Goal: Contribute content: Contribute content

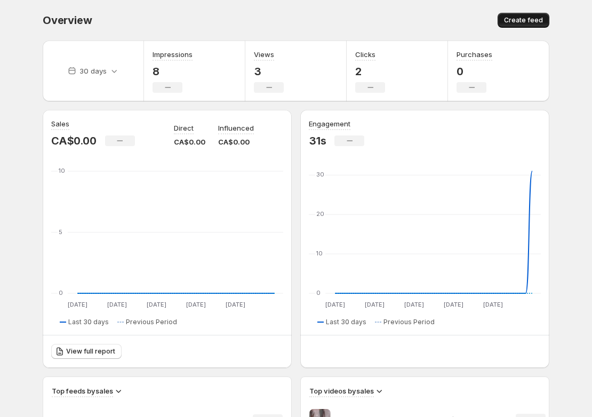
click at [525, 20] on span "Create feed" at bounding box center [523, 20] width 39 height 9
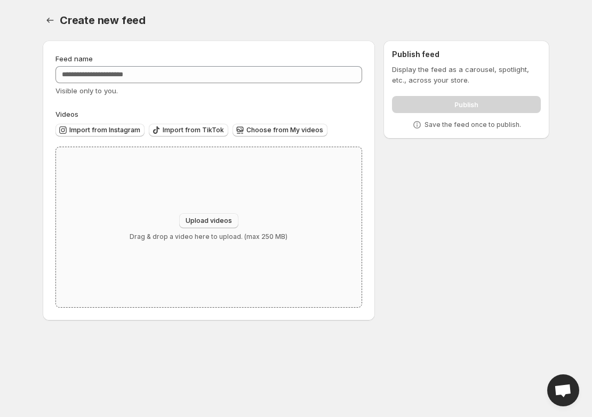
click at [207, 227] on button "Upload videos" at bounding box center [208, 220] width 59 height 15
type input "**********"
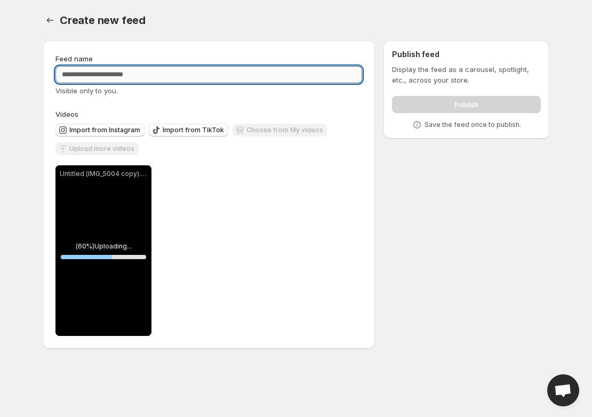
click at [140, 73] on input "Feed name" at bounding box center [208, 74] width 307 height 17
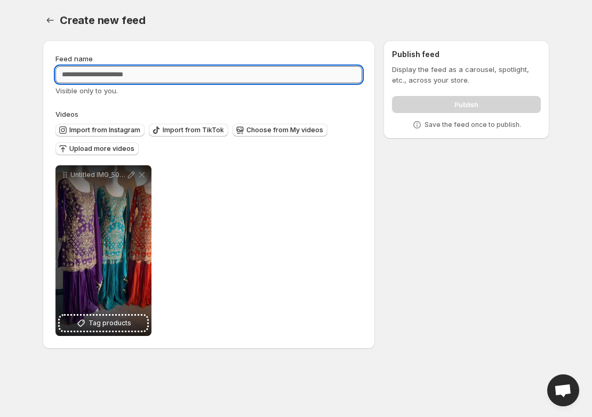
click at [107, 75] on input "Feed name" at bounding box center [208, 74] width 307 height 17
paste input "**********"
type input "**********"
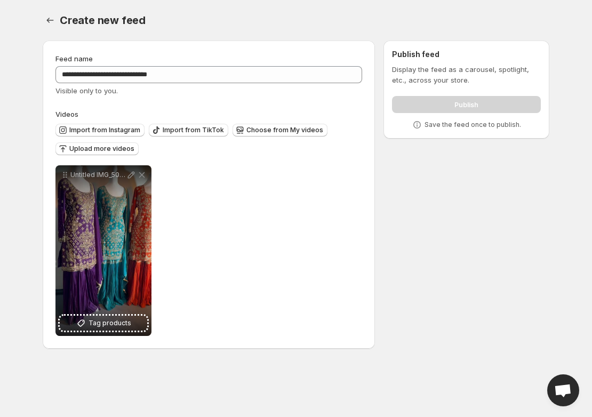
click at [316, 103] on div "**********" at bounding box center [208, 194] width 307 height 283
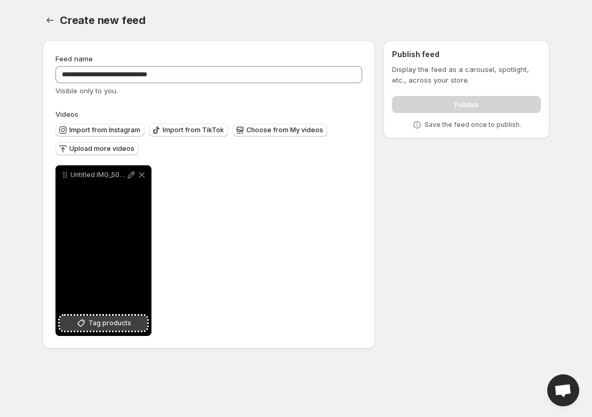
click at [101, 323] on span "Tag products" at bounding box center [110, 323] width 43 height 11
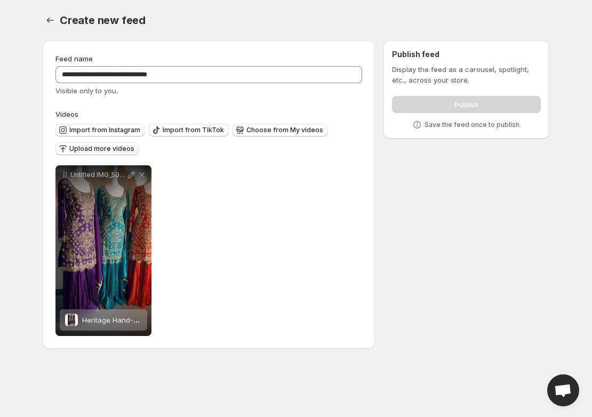
click at [449, 310] on div "**********" at bounding box center [291, 197] width 515 height 330
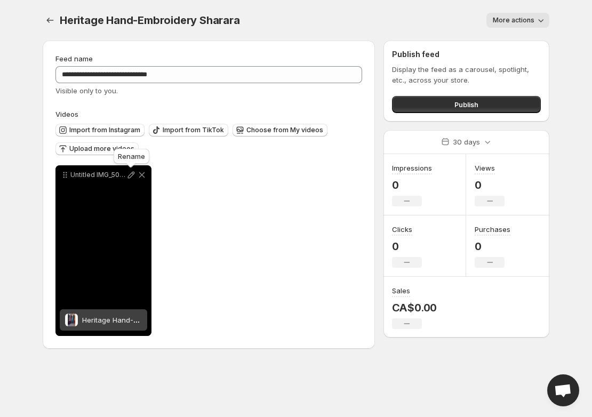
click at [130, 173] on icon at bounding box center [131, 175] width 11 height 11
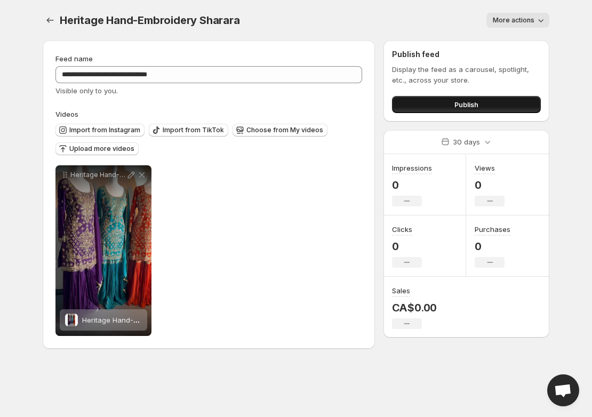
click at [449, 107] on button "Publish" at bounding box center [466, 104] width 149 height 17
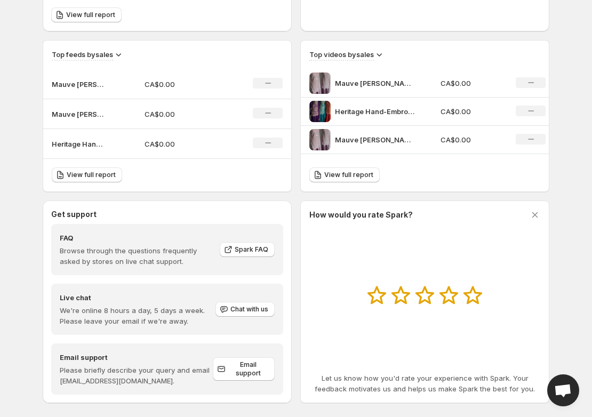
scroll to position [333, 0]
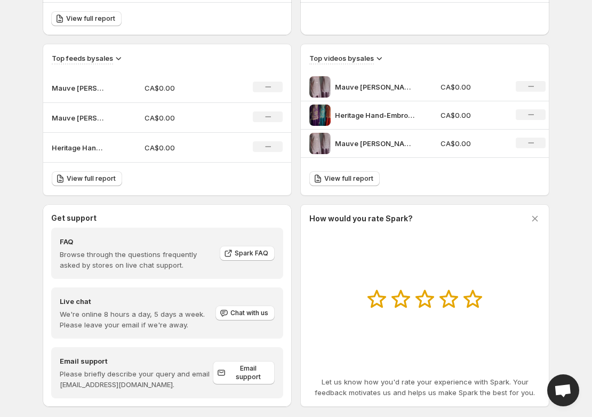
click at [460, 114] on p "CA$0.00" at bounding box center [472, 115] width 63 height 11
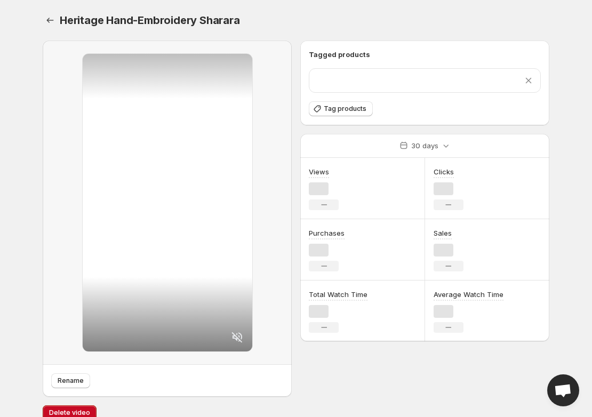
click at [392, 117] on div "Tagged products Remove product Tag products" at bounding box center [424, 83] width 249 height 85
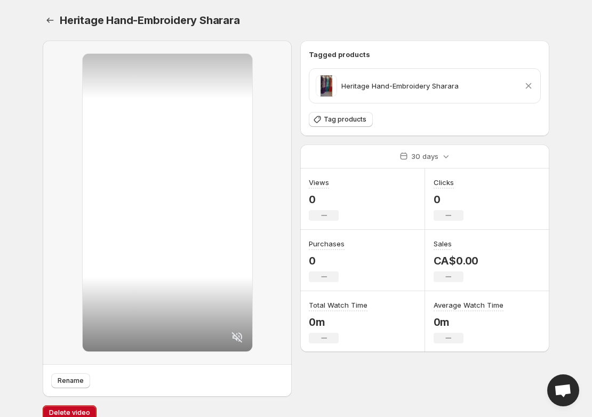
scroll to position [14, 0]
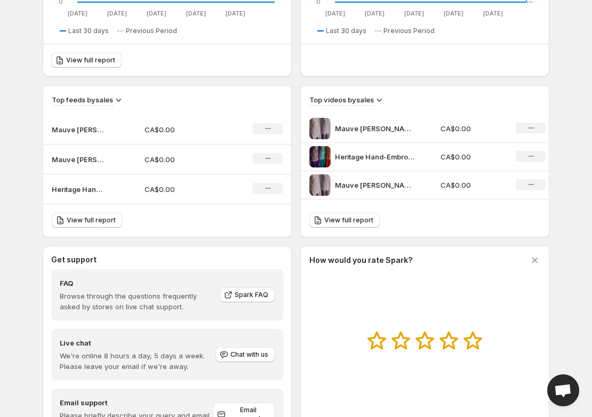
scroll to position [294, 0]
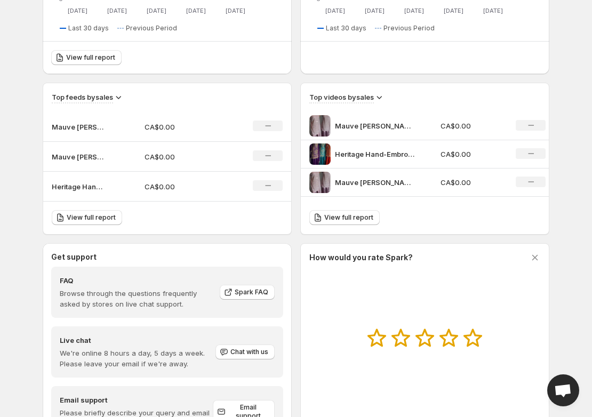
click at [426, 184] on div "Mauve [PERSON_NAME]" at bounding box center [371, 182] width 125 height 21
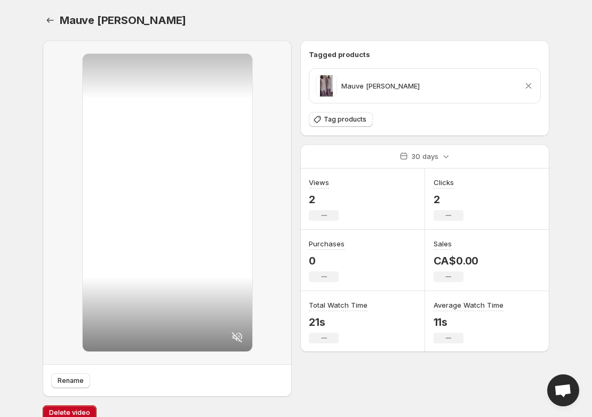
scroll to position [14, 0]
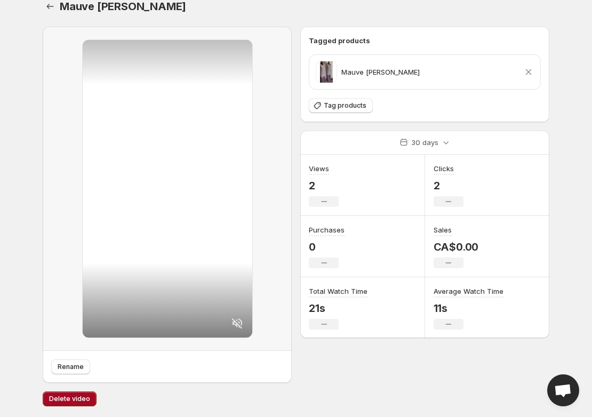
click at [54, 399] on span "Delete video" at bounding box center [69, 399] width 41 height 9
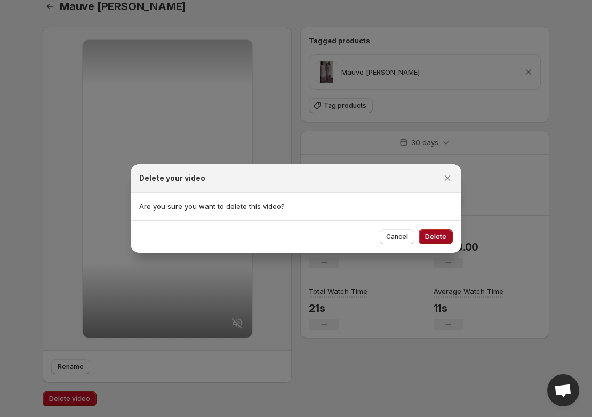
click at [430, 232] on button "Delete" at bounding box center [436, 236] width 34 height 15
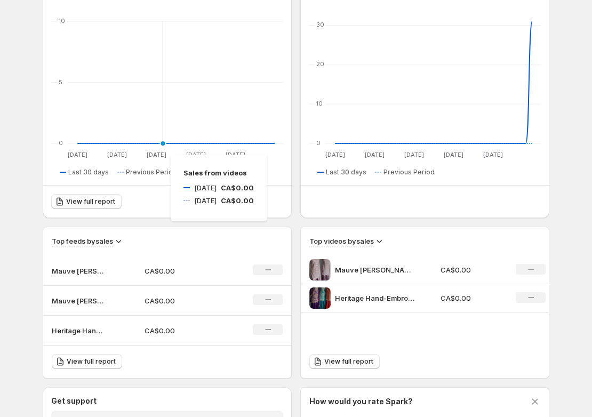
scroll to position [188, 0]
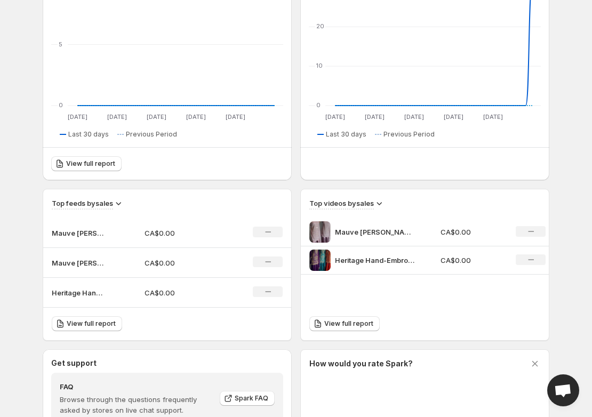
click at [390, 233] on p "Mauve [PERSON_NAME]" at bounding box center [375, 232] width 80 height 11
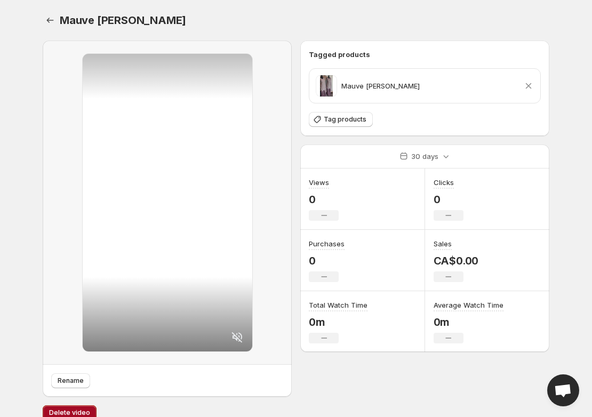
click at [72, 407] on button "Delete video" at bounding box center [70, 412] width 54 height 15
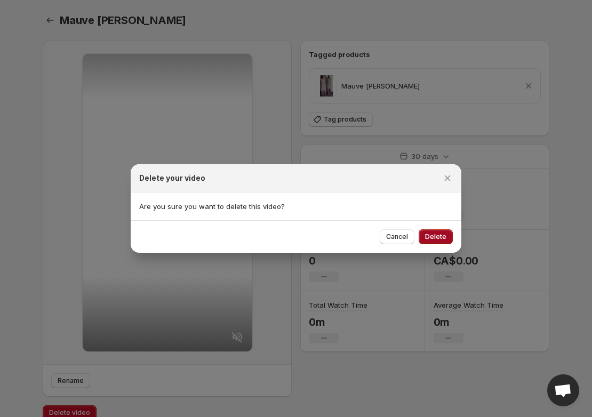
click at [440, 233] on button "Delete" at bounding box center [436, 236] width 34 height 15
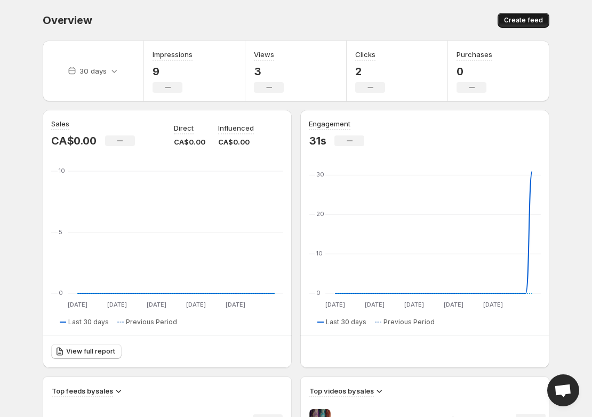
click at [523, 14] on button "Create feed" at bounding box center [524, 20] width 52 height 15
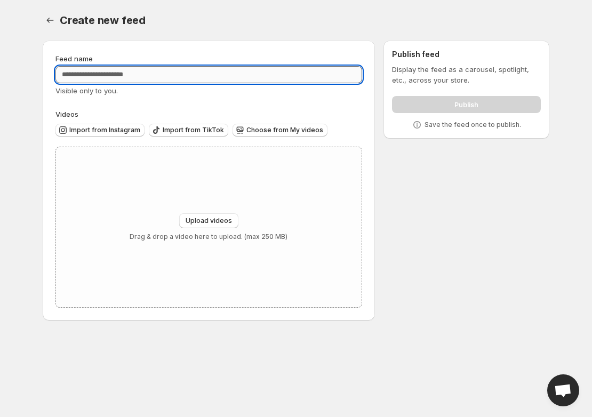
click at [192, 69] on input "Feed name" at bounding box center [208, 74] width 307 height 17
click at [129, 66] on input "Feed name" at bounding box center [208, 74] width 307 height 17
paste input "**********"
type input "**********"
click at [200, 225] on span "Upload videos" at bounding box center [209, 221] width 46 height 9
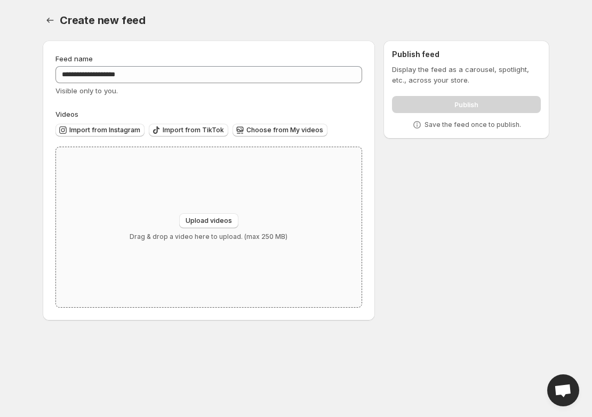
type input "**********"
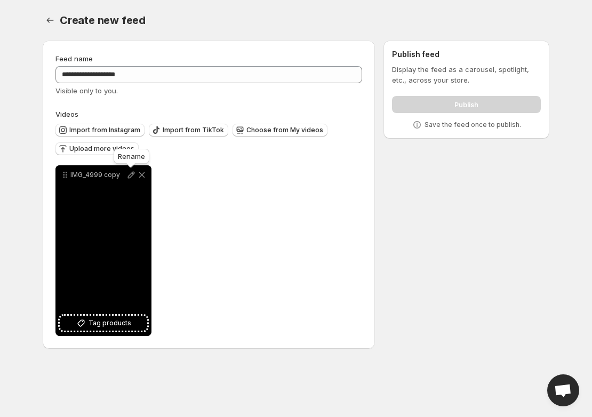
click at [131, 177] on icon at bounding box center [131, 175] width 11 height 11
click at [92, 325] on span "Tag products" at bounding box center [110, 323] width 43 height 11
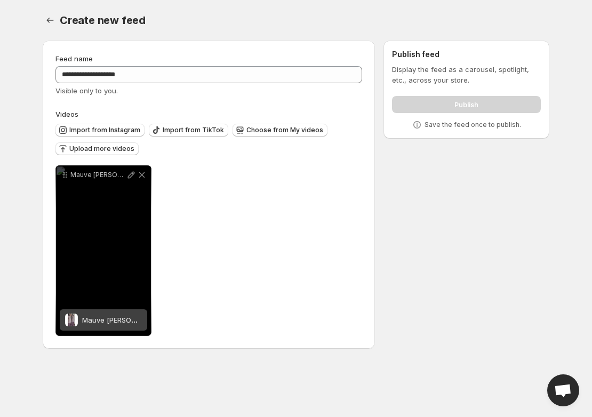
click at [463, 105] on div "Publish" at bounding box center [466, 102] width 149 height 21
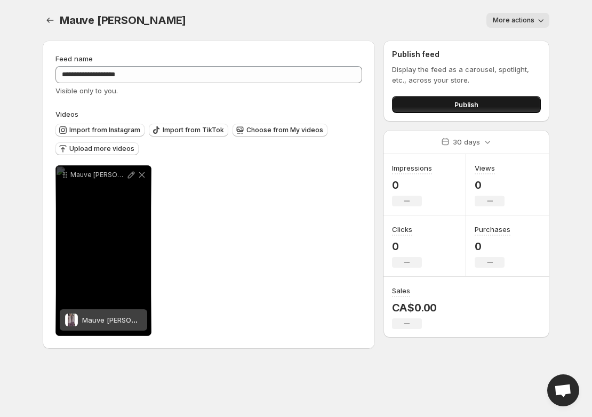
click at [468, 105] on span "Publish" at bounding box center [467, 104] width 24 height 11
click at [445, 103] on button "Publish" at bounding box center [466, 104] width 149 height 17
click at [475, 100] on span "Publish" at bounding box center [467, 104] width 24 height 11
click at [435, 101] on button "Publish" at bounding box center [466, 104] width 149 height 17
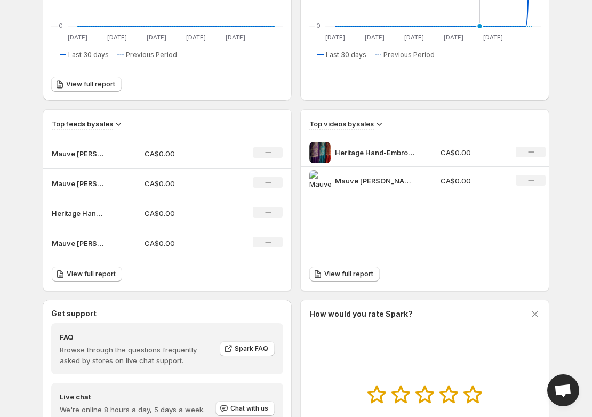
scroll to position [270, 0]
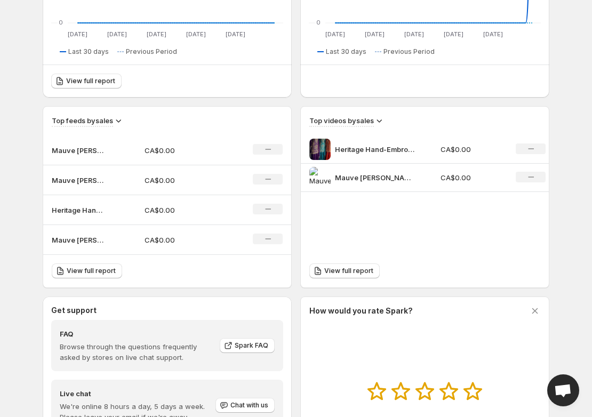
click at [400, 175] on p "Mauve [PERSON_NAME]" at bounding box center [375, 177] width 80 height 11
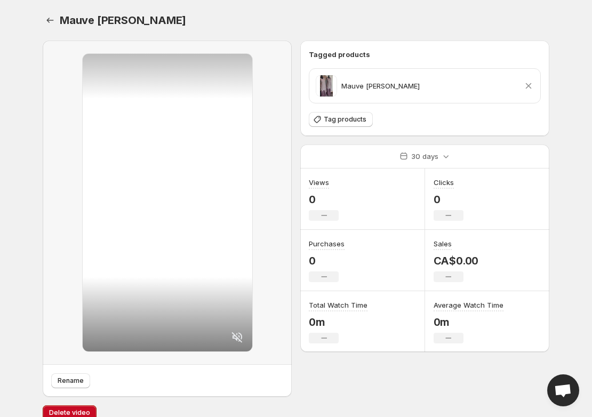
scroll to position [14, 0]
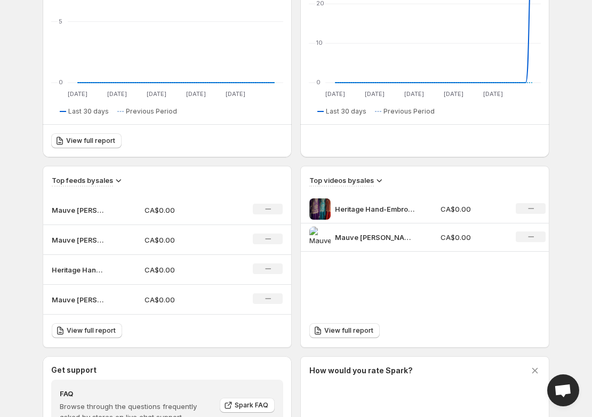
scroll to position [217, 0]
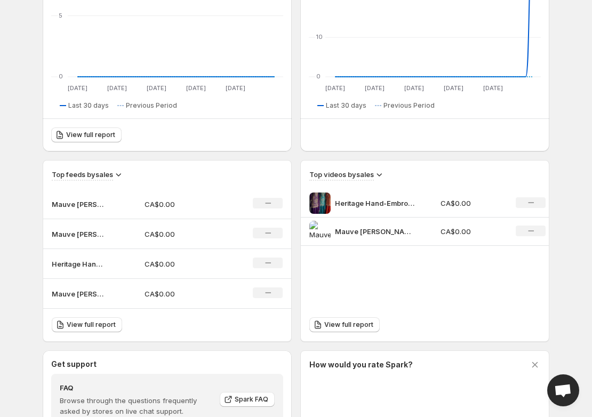
click at [420, 230] on div "Mauve [PERSON_NAME]" at bounding box center [371, 231] width 125 height 21
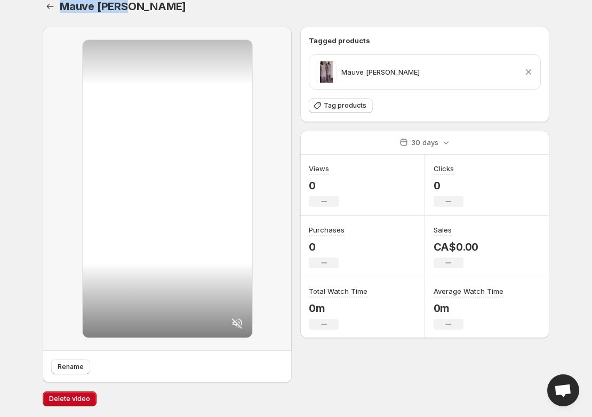
scroll to position [9, 0]
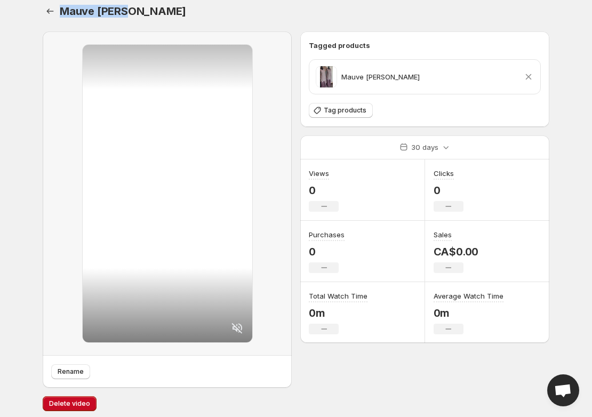
drag, startPoint x: 60, startPoint y: 3, endPoint x: 200, endPoint y: 15, distance: 140.8
click at [200, 15] on div "Mauve [PERSON_NAME]" at bounding box center [305, 11] width 490 height 15
copy span "Mauve [PERSON_NAME]"
click at [59, 399] on button "Delete video" at bounding box center [70, 403] width 54 height 15
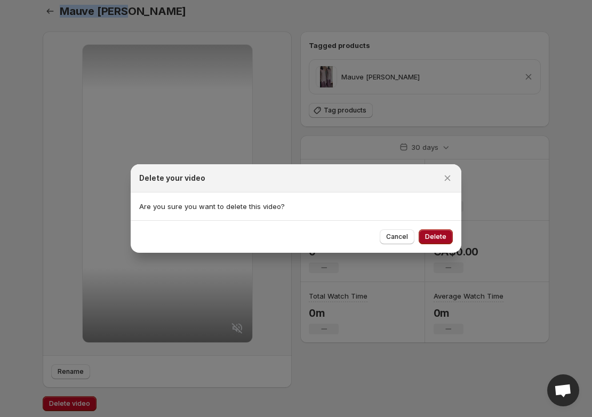
click at [426, 241] on button "Delete" at bounding box center [436, 236] width 34 height 15
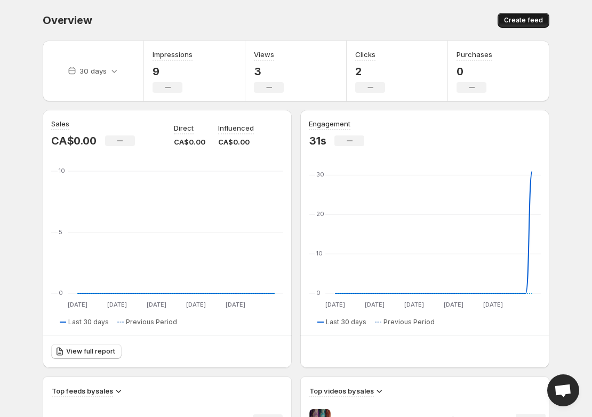
click at [507, 23] on span "Create feed" at bounding box center [523, 20] width 39 height 9
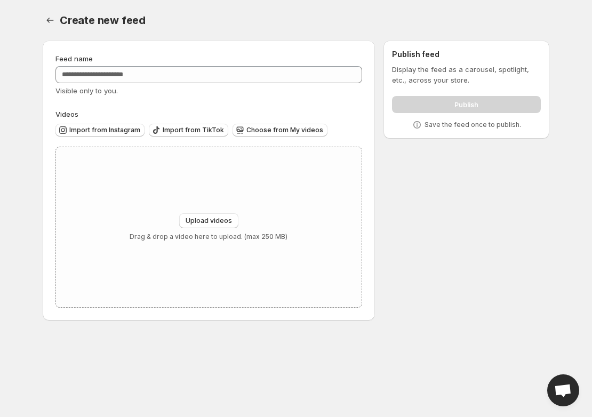
click at [220, 84] on div "Feed name Visible only to you." at bounding box center [208, 74] width 307 height 43
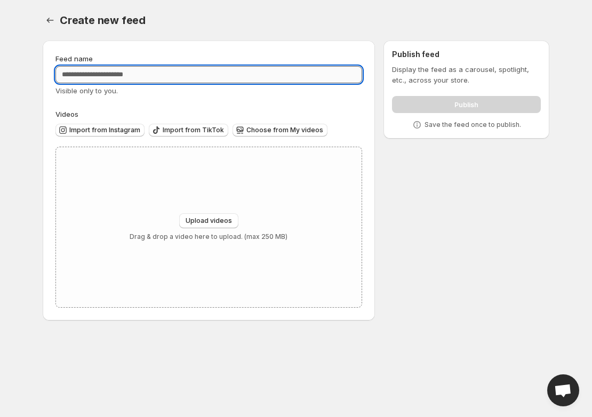
click at [208, 76] on input "Feed name" at bounding box center [208, 74] width 307 height 17
paste input "**********"
type input "**********"
click at [115, 167] on div "Upload videos Drag & drop a video here to upload. (max 250 MB)" at bounding box center [209, 227] width 306 height 160
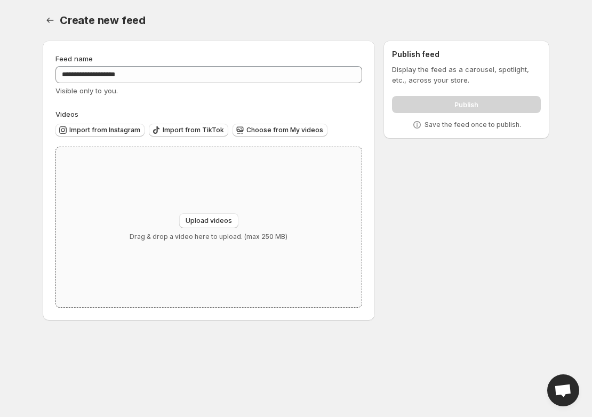
type input "**********"
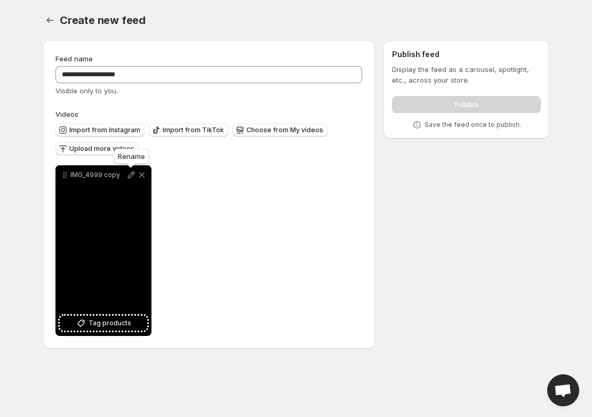
click at [132, 175] on icon at bounding box center [131, 175] width 11 height 11
click at [97, 325] on span "Tag products" at bounding box center [110, 323] width 43 height 11
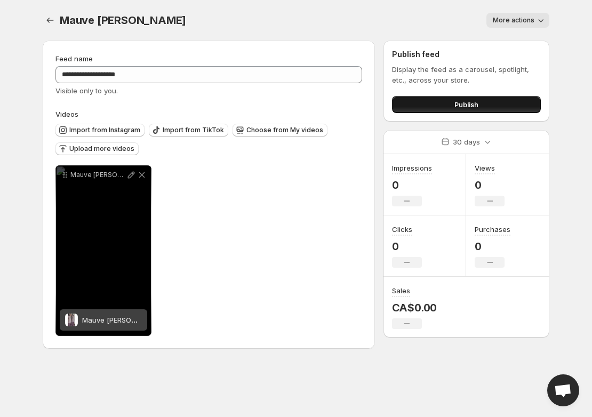
click at [439, 102] on button "Publish" at bounding box center [466, 104] width 149 height 17
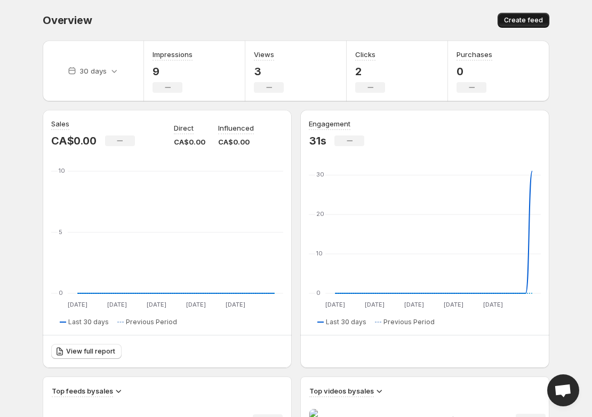
click at [509, 20] on span "Create feed" at bounding box center [523, 20] width 39 height 9
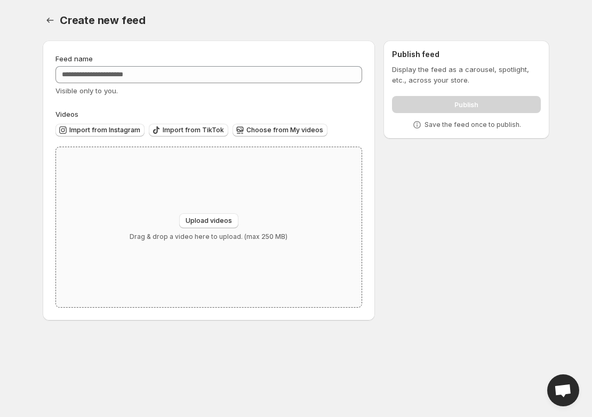
click at [227, 191] on div "Upload videos Drag & drop a video here to upload. (max 250 MB)" at bounding box center [209, 227] width 306 height 160
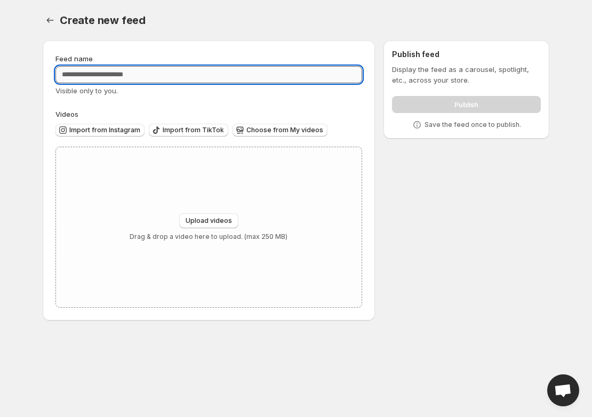
click at [115, 76] on input "Feed name" at bounding box center [208, 74] width 307 height 17
paste input "**********"
type input "**********"
click at [220, 214] on button "Upload videos" at bounding box center [208, 220] width 59 height 15
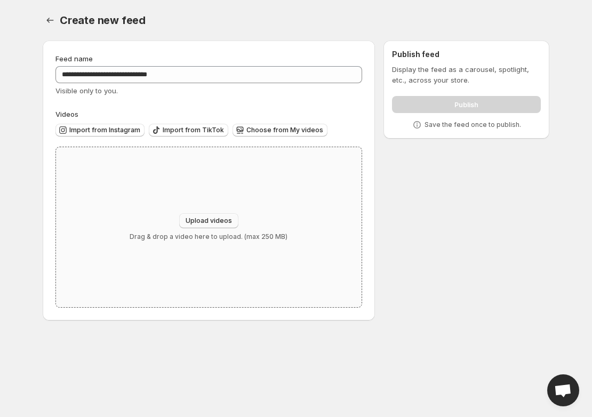
type input "**********"
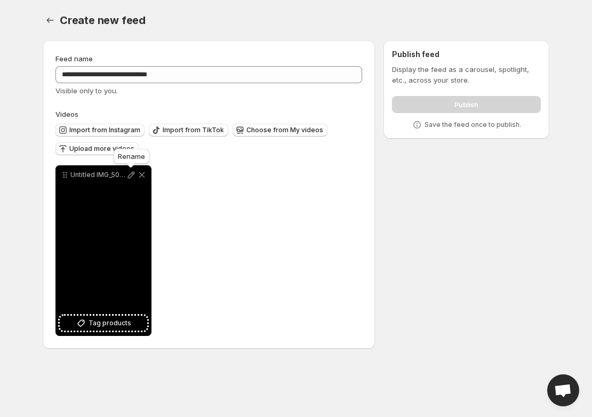
click at [131, 176] on icon at bounding box center [131, 175] width 7 height 7
click at [110, 326] on span "Tag products" at bounding box center [110, 323] width 43 height 11
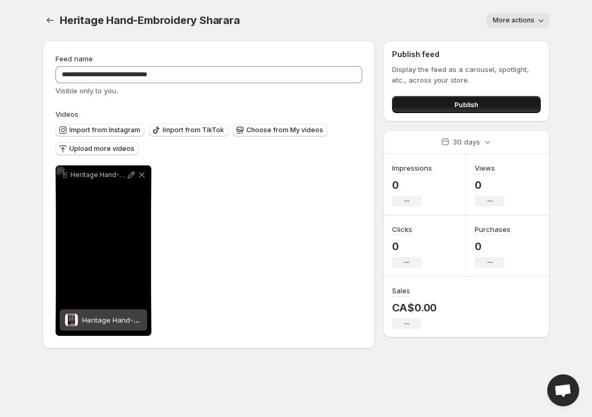
click at [453, 108] on button "Publish" at bounding box center [466, 104] width 149 height 17
click at [53, 22] on icon "Settings" at bounding box center [50, 20] width 11 height 11
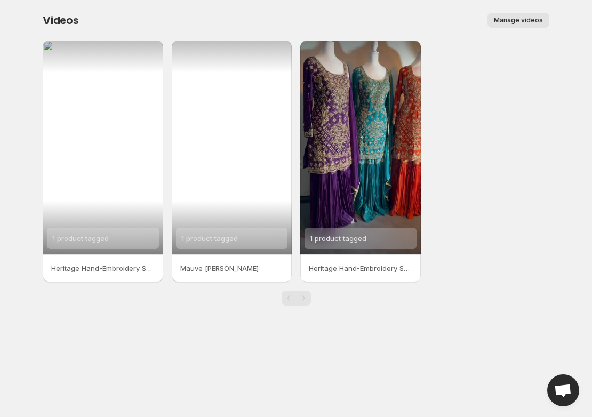
click at [245, 165] on div "1 product tagged" at bounding box center [232, 148] width 121 height 214
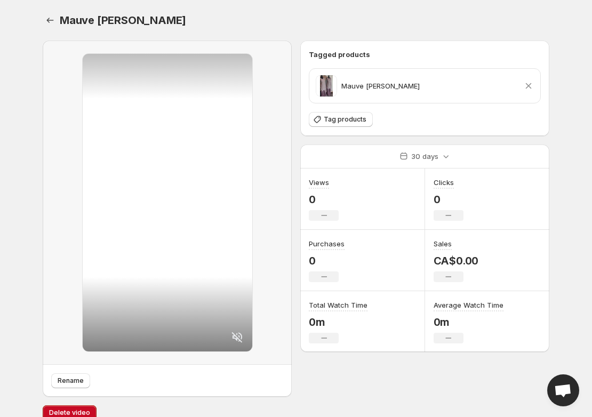
scroll to position [14, 0]
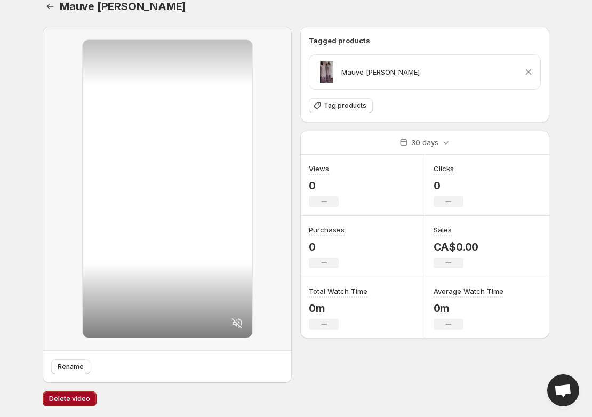
click at [69, 400] on span "Delete video" at bounding box center [69, 399] width 41 height 9
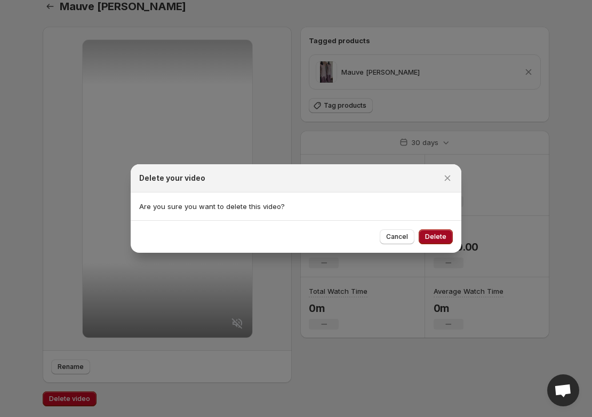
click at [426, 236] on span "Delete" at bounding box center [435, 237] width 21 height 9
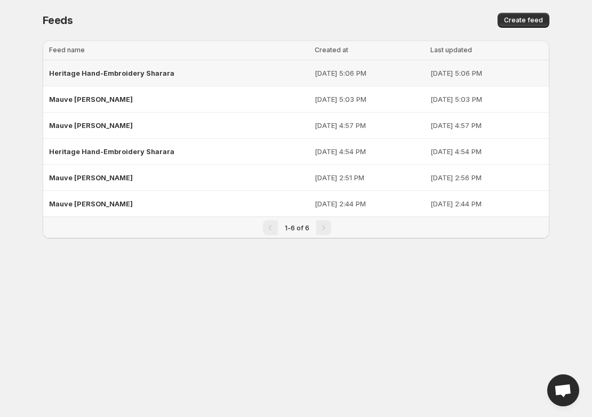
click at [168, 79] on div "Heritage Hand-Embroidery Sharara" at bounding box center [178, 72] width 259 height 19
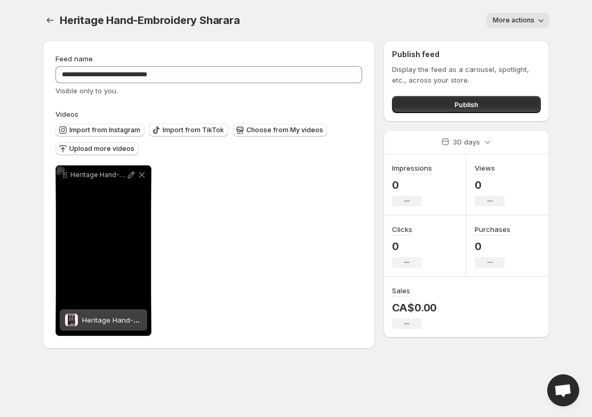
click at [512, 17] on span "More actions" at bounding box center [514, 20] width 42 height 9
click at [513, 17] on span "More actions" at bounding box center [514, 20] width 42 height 9
click at [356, 11] on div "Heritage Hand-Embroidery Sharara. This page is ready Heritage Hand-Embroidery S…" at bounding box center [296, 20] width 507 height 41
click at [52, 25] on icon "Settings" at bounding box center [50, 20] width 11 height 11
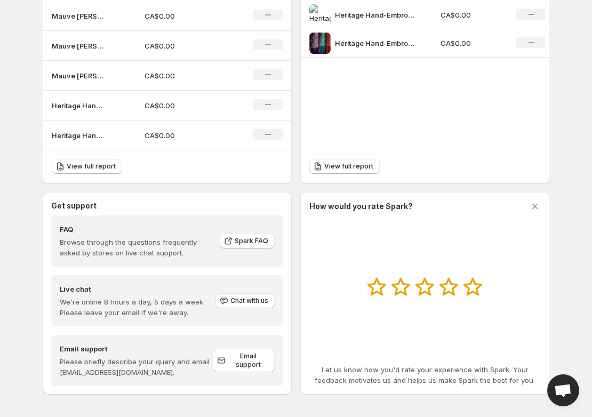
scroll to position [410, 0]
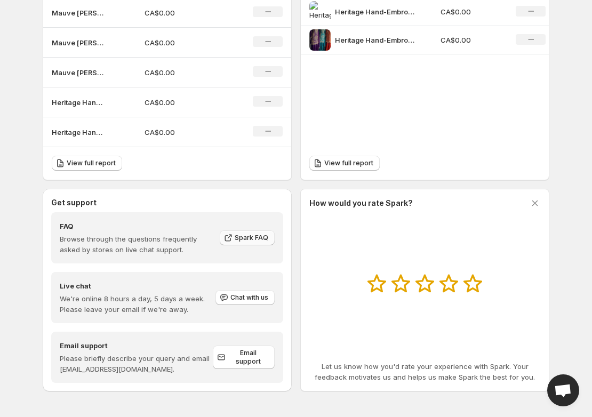
click at [244, 241] on span "Spark FAQ" at bounding box center [252, 238] width 34 height 9
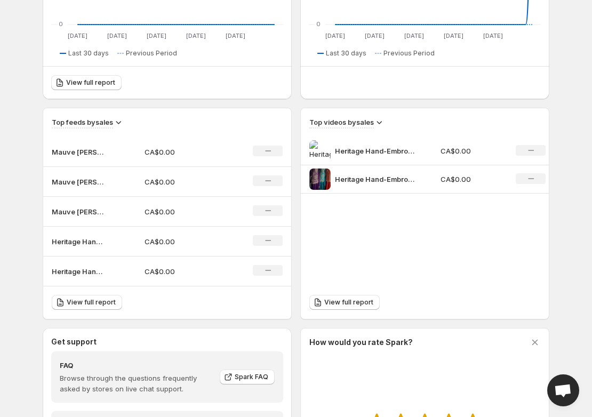
scroll to position [250, 0]
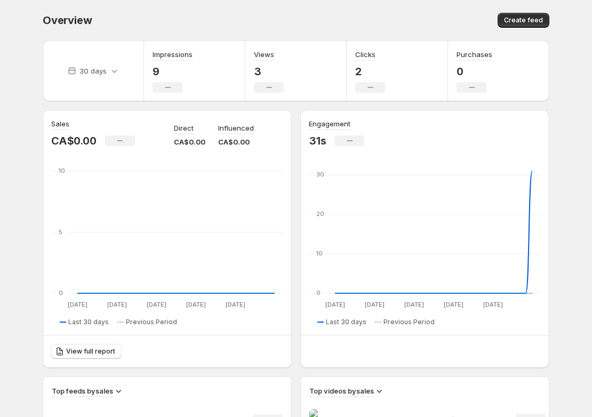
click at [21, 264] on body "Home Feeds Videos Subscription Settings Overview. This page is ready Overview C…" at bounding box center [296, 208] width 592 height 417
click at [513, 25] on button "Create feed" at bounding box center [524, 20] width 52 height 15
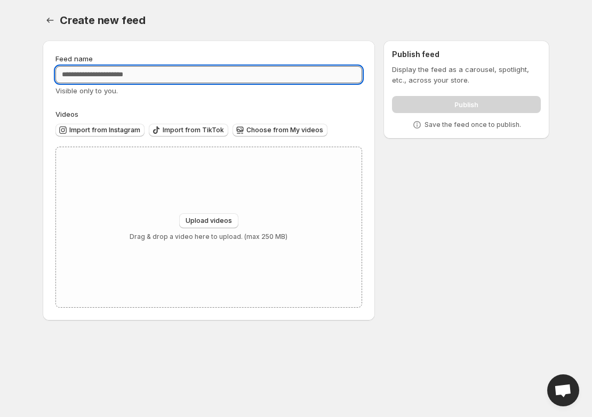
click at [128, 76] on input "Feed name" at bounding box center [208, 74] width 307 height 17
paste input "**********"
type input "**********"
click at [217, 220] on span "Upload videos" at bounding box center [209, 221] width 46 height 9
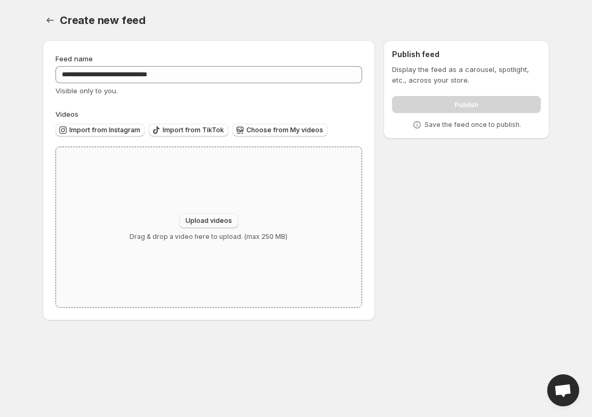
type input "**********"
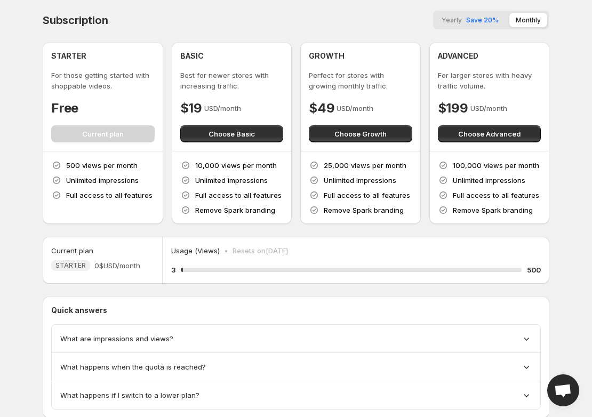
scroll to position [31, 0]
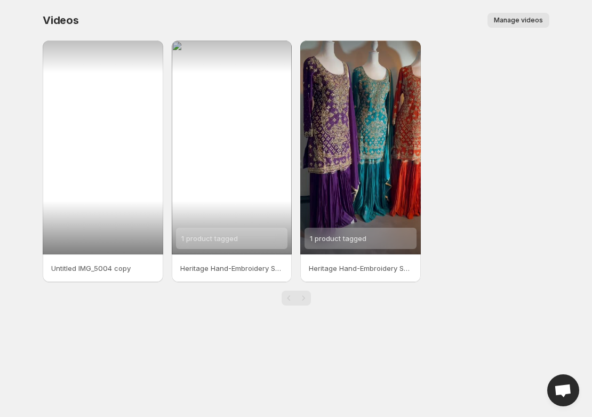
click at [101, 192] on div at bounding box center [103, 148] width 121 height 214
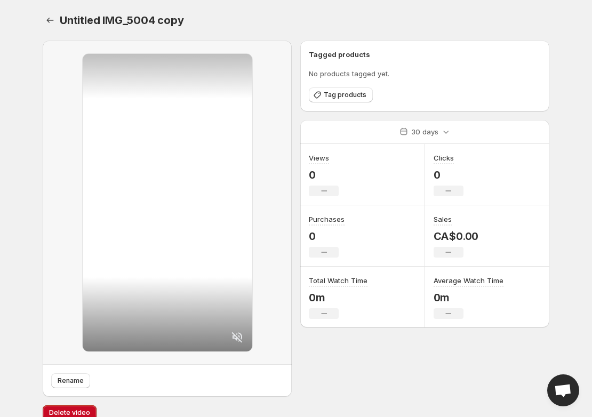
scroll to position [14, 0]
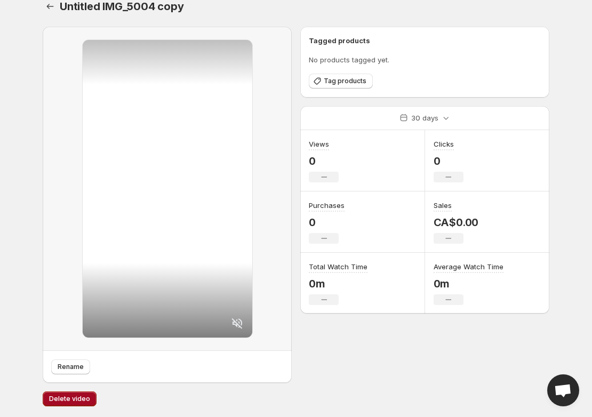
click at [60, 397] on span "Delete video" at bounding box center [69, 399] width 41 height 9
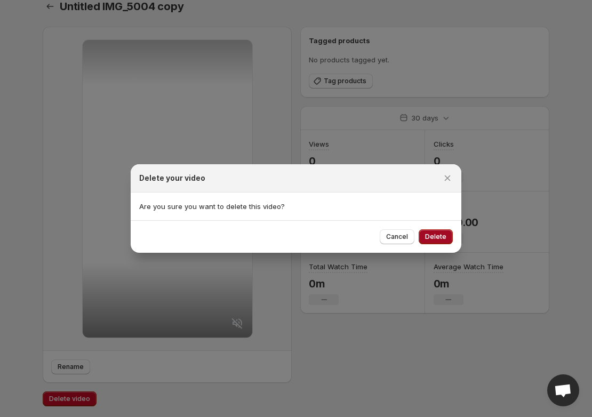
click at [432, 238] on span "Delete" at bounding box center [435, 237] width 21 height 9
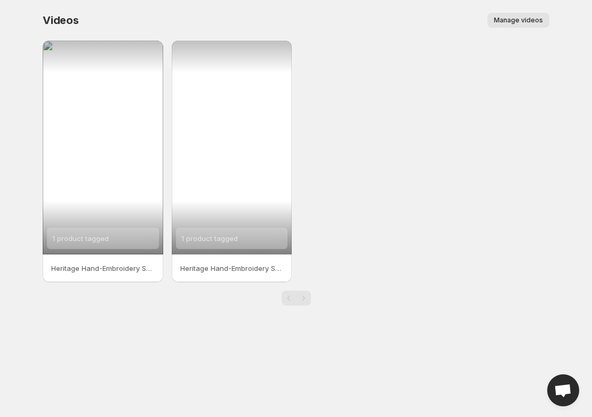
click at [206, 156] on div "1 product tagged" at bounding box center [232, 148] width 121 height 214
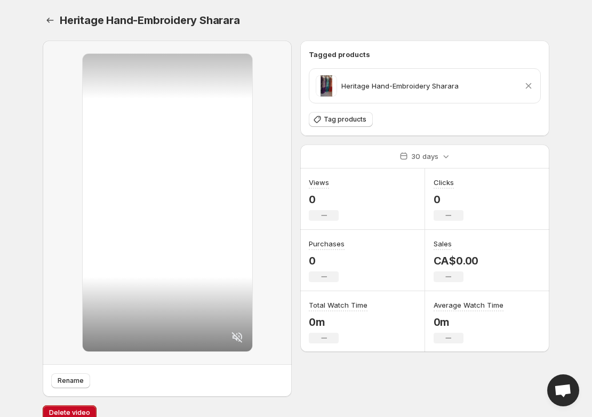
scroll to position [14, 0]
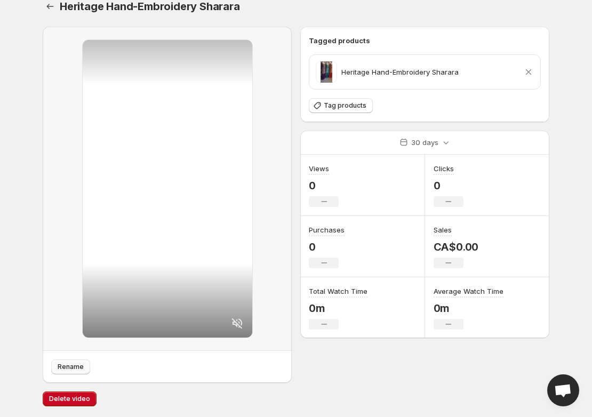
click at [73, 365] on span "Rename" at bounding box center [71, 367] width 26 height 9
click at [61, 395] on span "Delete video" at bounding box center [69, 399] width 41 height 9
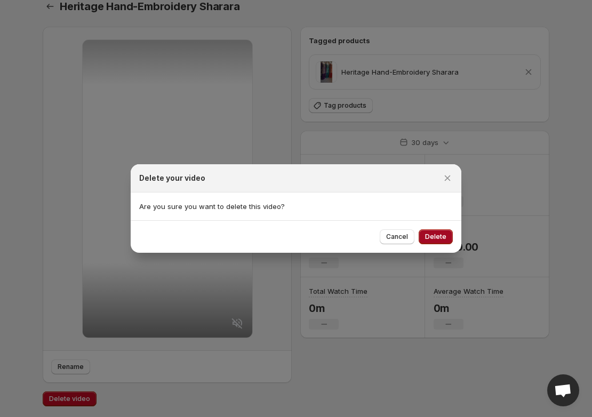
click at [439, 235] on span "Delete" at bounding box center [435, 237] width 21 height 9
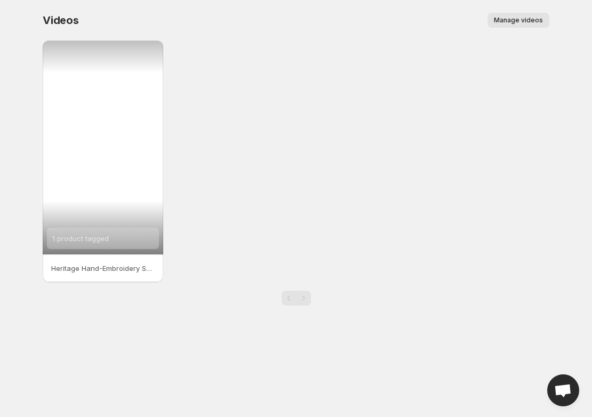
click at [93, 178] on div "1 product tagged" at bounding box center [103, 148] width 121 height 214
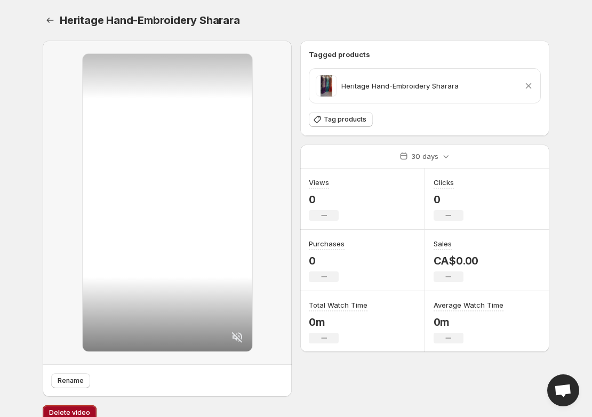
click at [74, 411] on span "Delete video" at bounding box center [69, 413] width 41 height 9
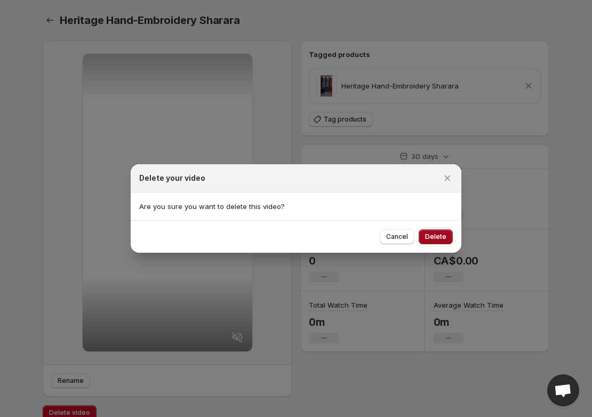
click at [432, 240] on span "Delete" at bounding box center [435, 237] width 21 height 9
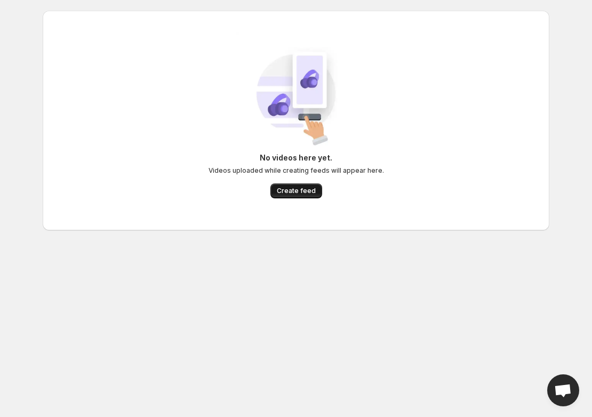
click at [292, 188] on span "Create feed" at bounding box center [296, 191] width 39 height 9
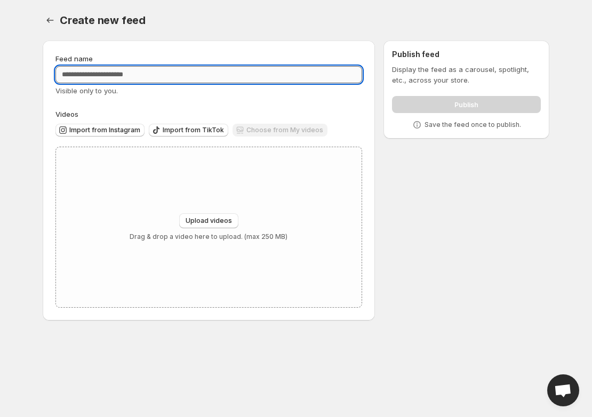
click at [141, 76] on input "Feed name" at bounding box center [208, 74] width 307 height 17
paste input "**********"
type input "**********"
click at [154, 110] on label "Videos" at bounding box center [208, 114] width 307 height 11
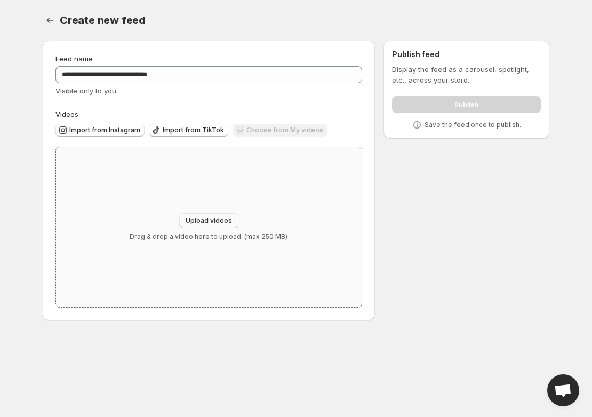
click at [211, 217] on span "Upload videos" at bounding box center [209, 221] width 46 height 9
type input "**********"
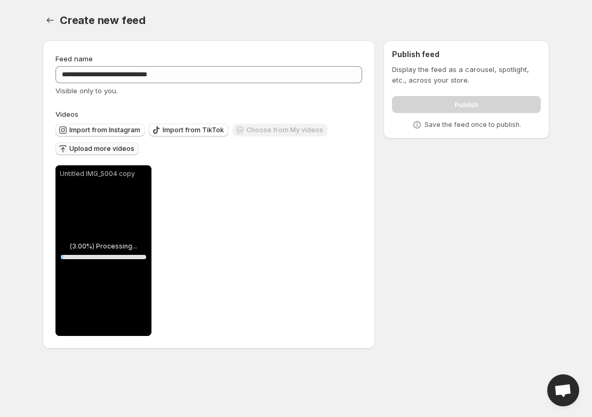
click at [109, 150] on span "Upload more videos" at bounding box center [101, 149] width 65 height 9
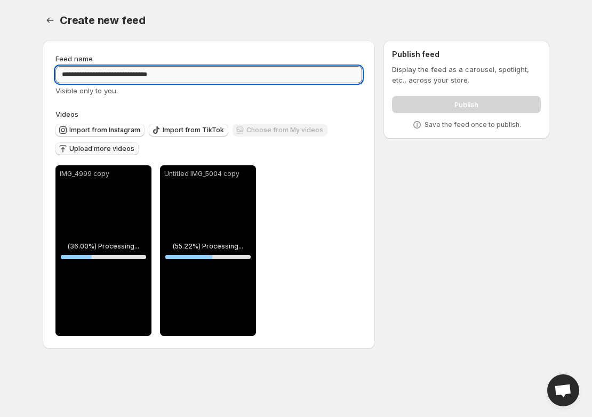
click at [154, 71] on input "**********" at bounding box center [208, 74] width 307 height 17
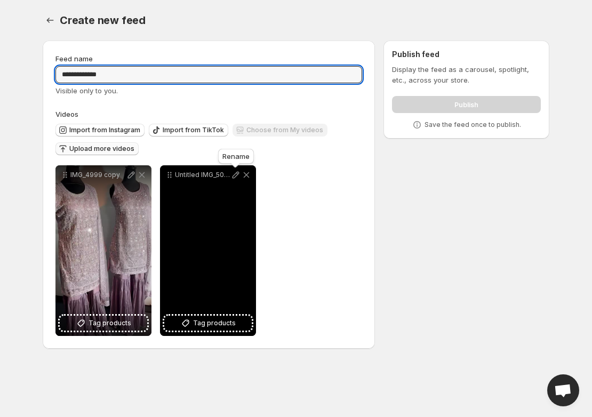
type input "**********"
click at [237, 175] on icon at bounding box center [236, 175] width 7 height 7
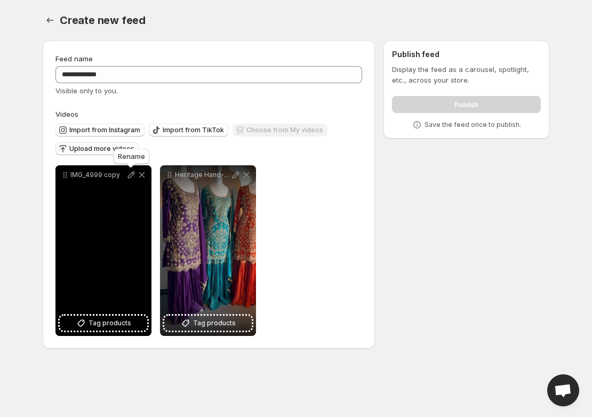
click at [132, 174] on icon at bounding box center [131, 175] width 11 height 11
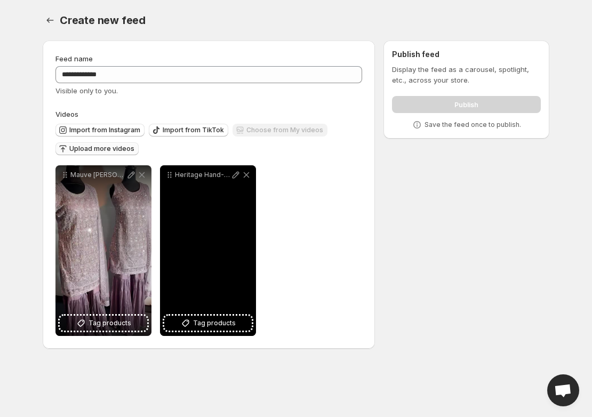
click at [197, 331] on div "Heritage Hand-Embroidery Sharara" at bounding box center [208, 250] width 96 height 171
click at [197, 323] on span "Tag products" at bounding box center [214, 323] width 43 height 11
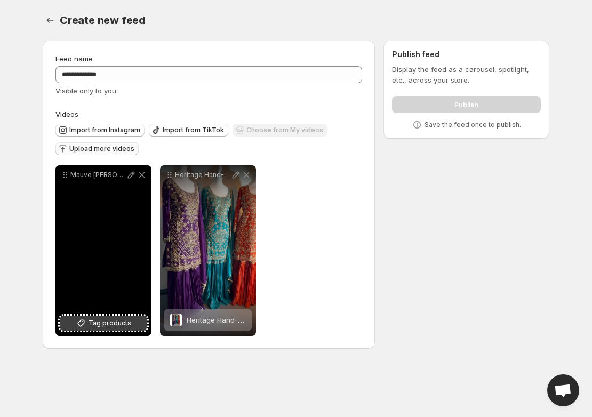
click at [81, 322] on icon at bounding box center [81, 323] width 7 height 7
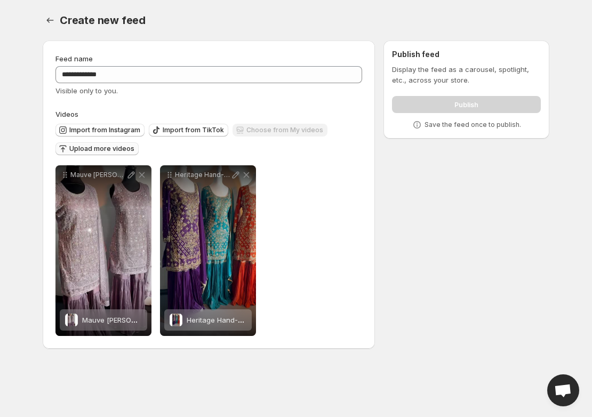
click at [105, 148] on span "Upload more videos" at bounding box center [101, 149] width 65 height 9
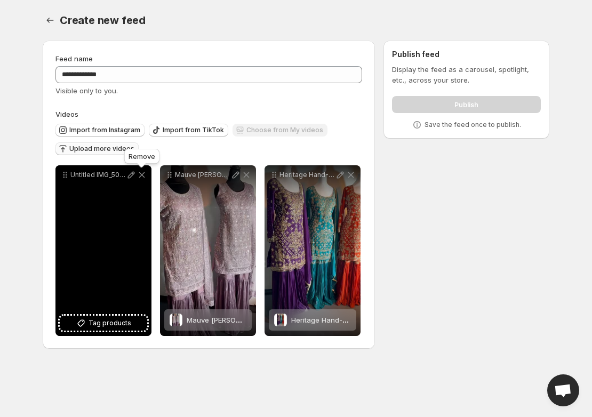
click at [144, 178] on icon at bounding box center [142, 175] width 6 height 6
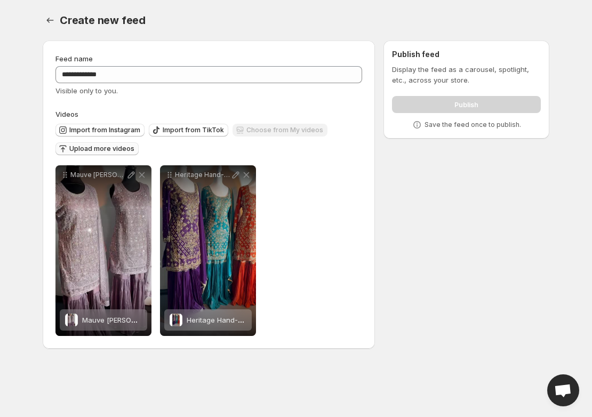
click at [99, 147] on span "Upload more videos" at bounding box center [101, 149] width 65 height 9
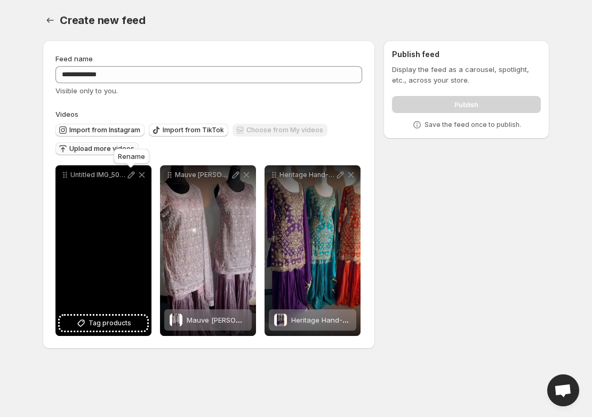
click at [129, 174] on icon at bounding box center [131, 175] width 11 height 11
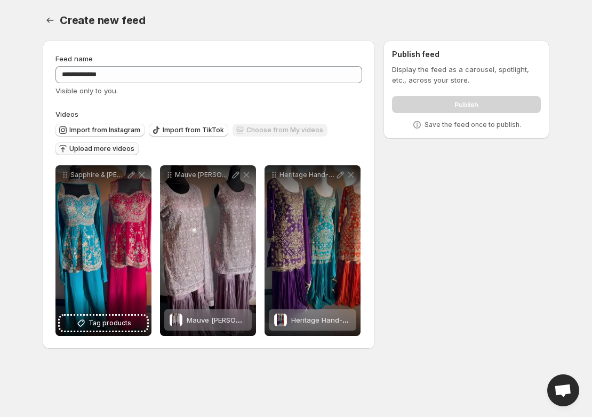
click at [109, 146] on span "Upload more videos" at bounding box center [101, 149] width 65 height 9
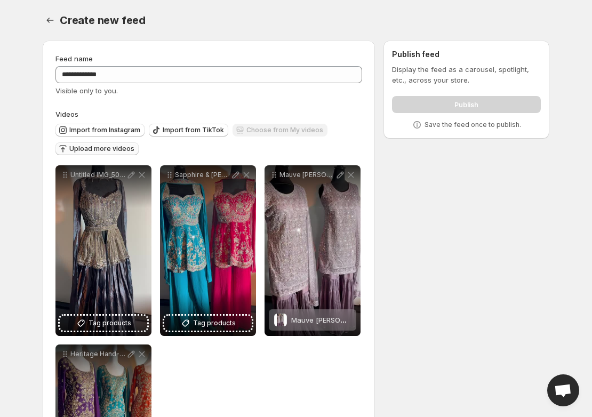
click at [34, 306] on div "**********" at bounding box center [291, 286] width 515 height 509
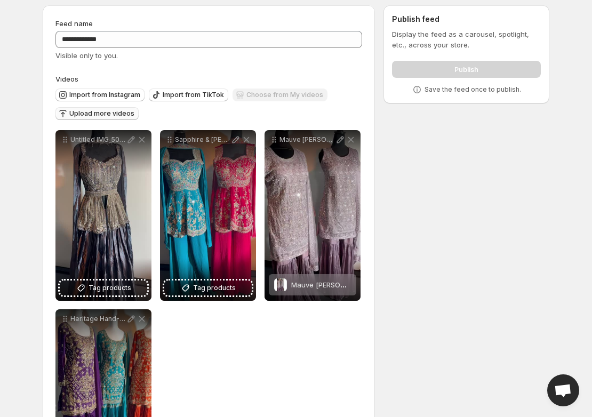
scroll to position [38, 0]
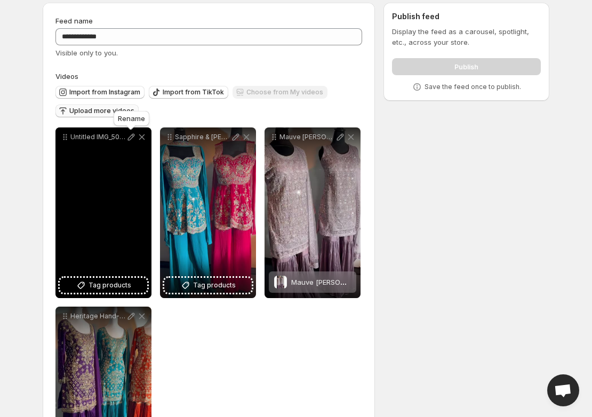
click at [131, 137] on icon at bounding box center [131, 137] width 11 height 11
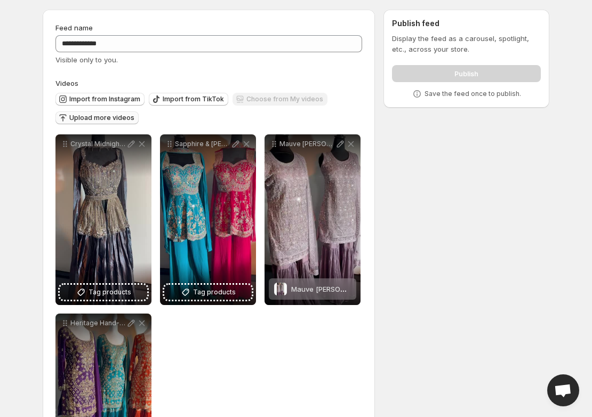
scroll to position [0, 0]
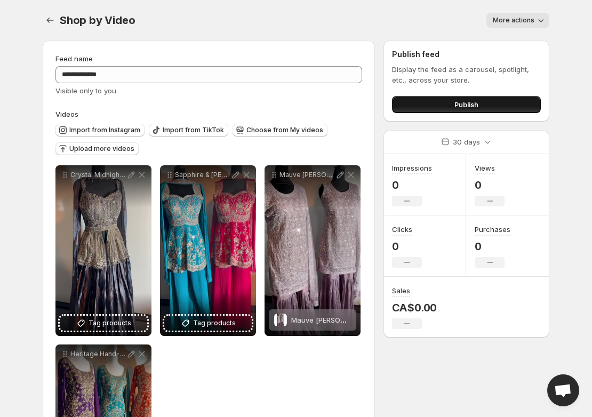
click at [442, 106] on button "Publish" at bounding box center [466, 104] width 149 height 17
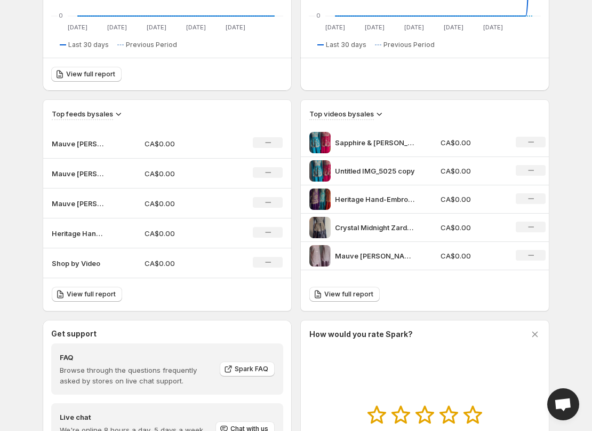
scroll to position [396, 0]
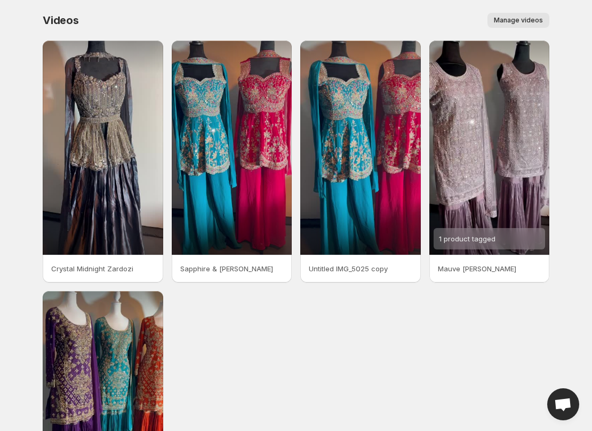
click at [501, 19] on span "Manage videos" at bounding box center [518, 20] width 49 height 9
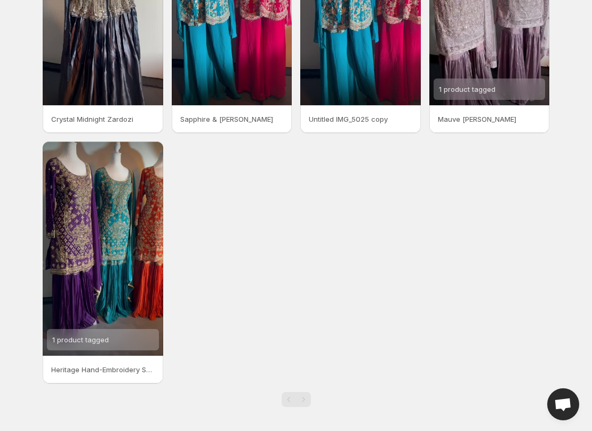
scroll to position [151, 0]
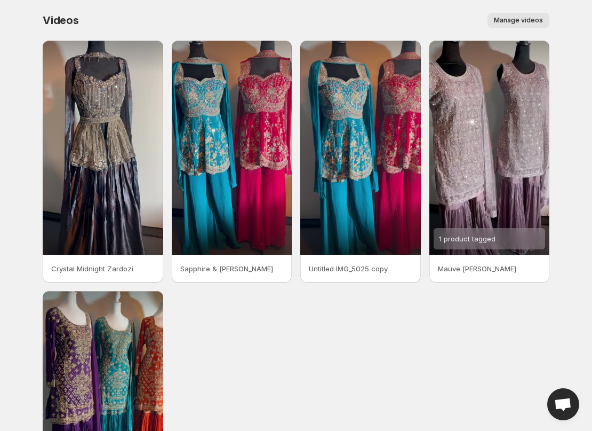
click at [31, 285] on div "Videos. This page is ready Videos Manage videos More actions Manage videos Crys…" at bounding box center [296, 291] width 532 height 582
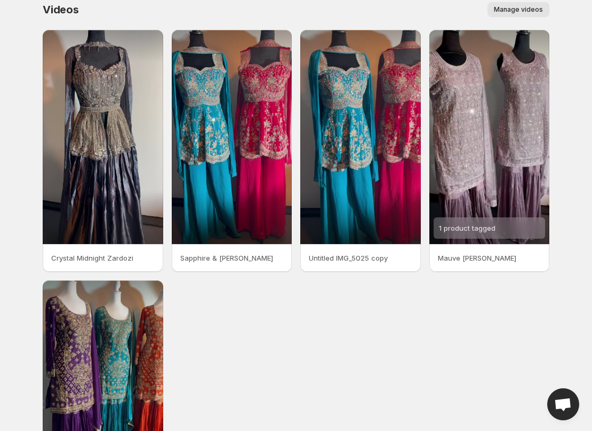
scroll to position [7, 0]
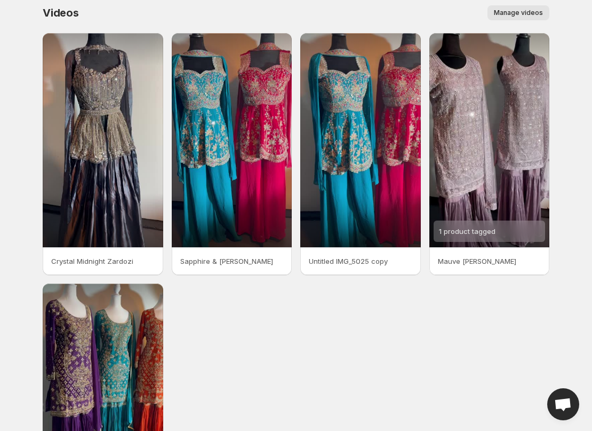
click at [31, 284] on div "Videos. This page is ready Videos Manage videos More actions Manage videos Crys…" at bounding box center [296, 284] width 532 height 582
click at [22, 235] on body "Home Feeds Videos Subscription Settings Videos. This page is ready Videos Manag…" at bounding box center [296, 208] width 592 height 431
